Goal: Submit feedback/report problem: Submit feedback/report problem

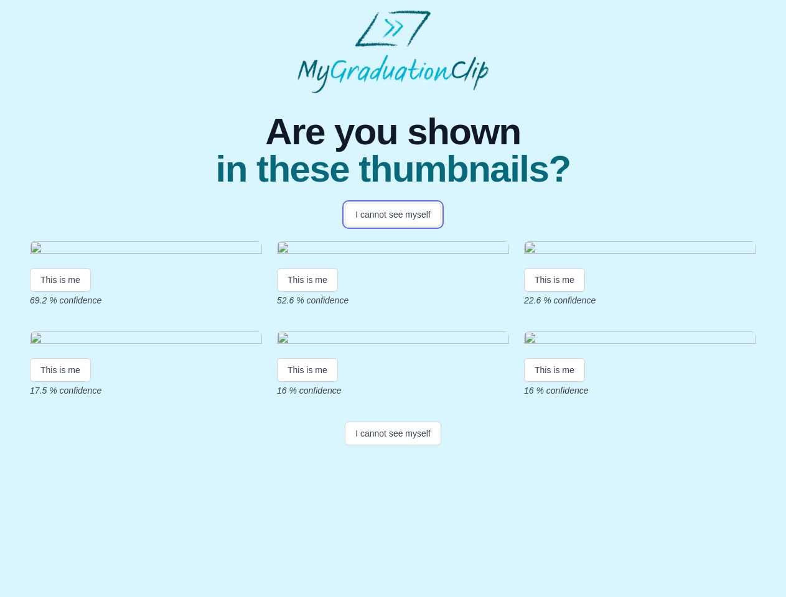
click at [392, 215] on button "I cannot see myself" at bounding box center [393, 215] width 96 height 24
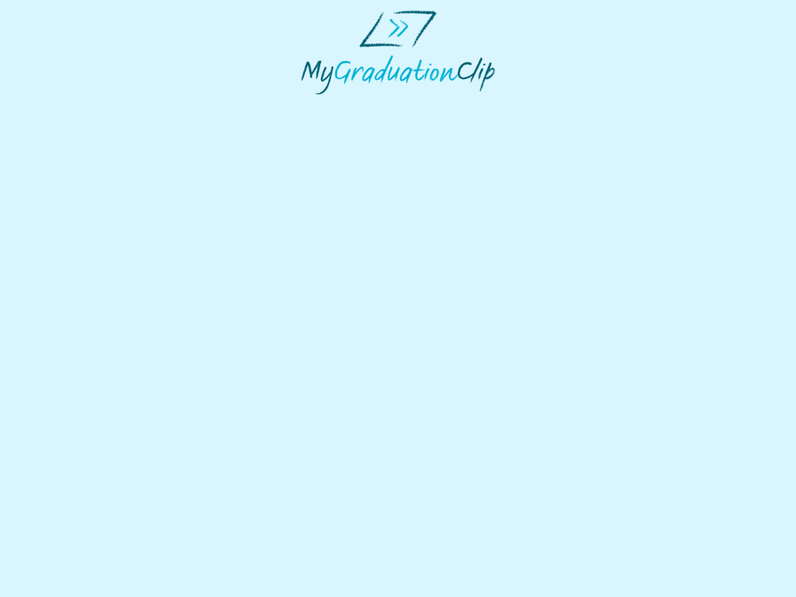
click at [60, 104] on html at bounding box center [398, 52] width 796 height 104
click at [309, 104] on html at bounding box center [398, 52] width 796 height 104
click at [557, 104] on html at bounding box center [398, 52] width 796 height 104
click at [60, 104] on html at bounding box center [398, 52] width 796 height 104
click at [309, 104] on html at bounding box center [398, 52] width 796 height 104
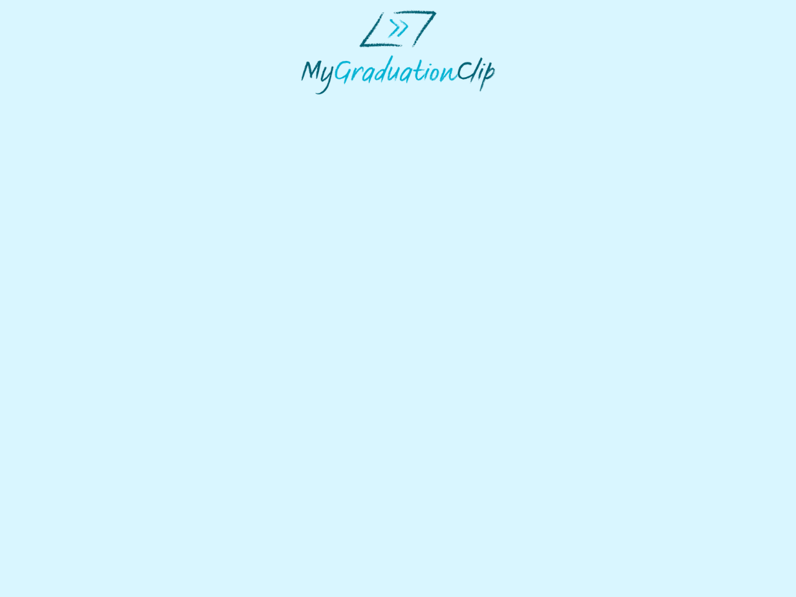
click at [557, 104] on html at bounding box center [398, 52] width 796 height 104
